Goal: Find contact information: Find contact information

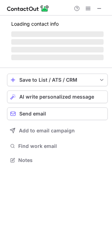
scroll to position [159, 112]
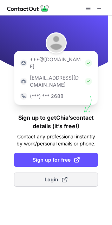
click at [46, 176] on span "Login" at bounding box center [56, 179] width 23 height 7
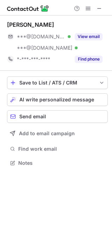
scroll to position [158, 112]
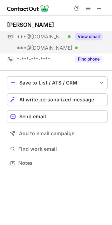
click at [97, 37] on button "View email" at bounding box center [89, 36] width 28 height 7
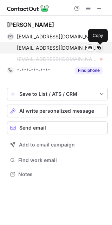
click at [99, 45] on span at bounding box center [99, 48] width 6 height 6
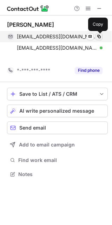
scroll to position [158, 112]
click at [99, 34] on span at bounding box center [99, 37] width 6 height 6
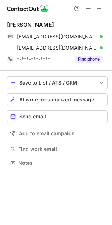
click at [96, 7] on button at bounding box center [99, 8] width 8 height 8
